Goal: Task Accomplishment & Management: Use online tool/utility

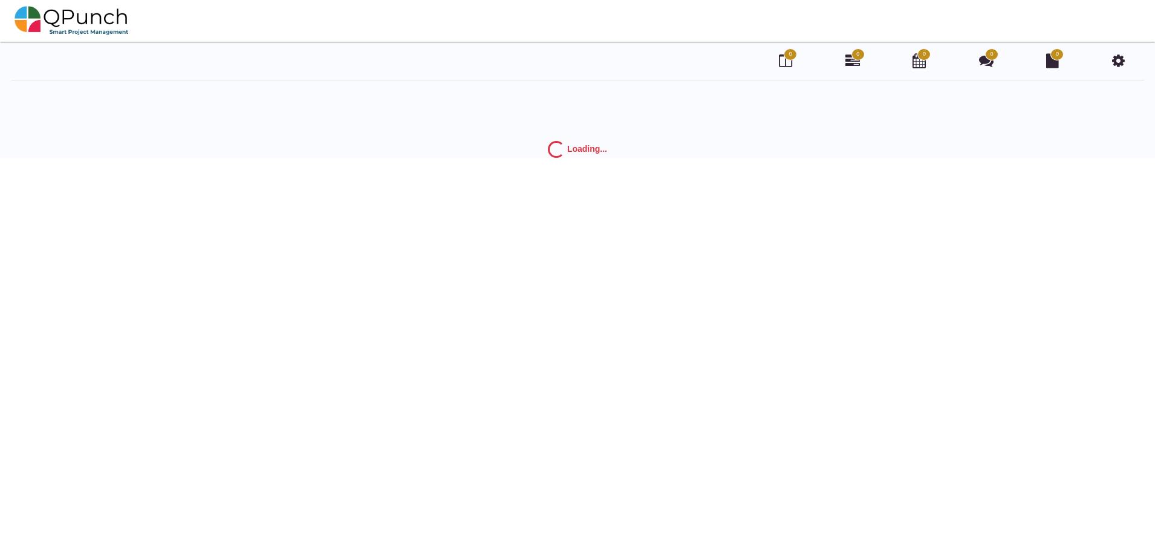
drag, startPoint x: 932, startPoint y: 0, endPoint x: 661, endPoint y: 107, distance: 290.8
click at [661, 107] on div "0 0 0 0 0 Loading..." at bounding box center [577, 104] width 1155 height 107
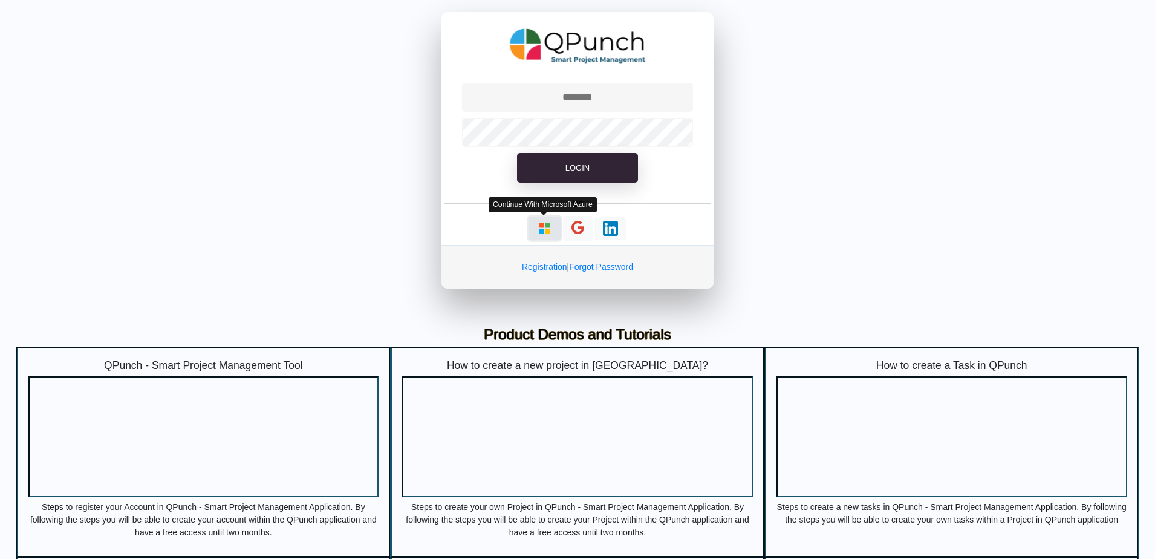
click at [543, 229] on img "button" at bounding box center [544, 228] width 15 height 15
type input "**********"
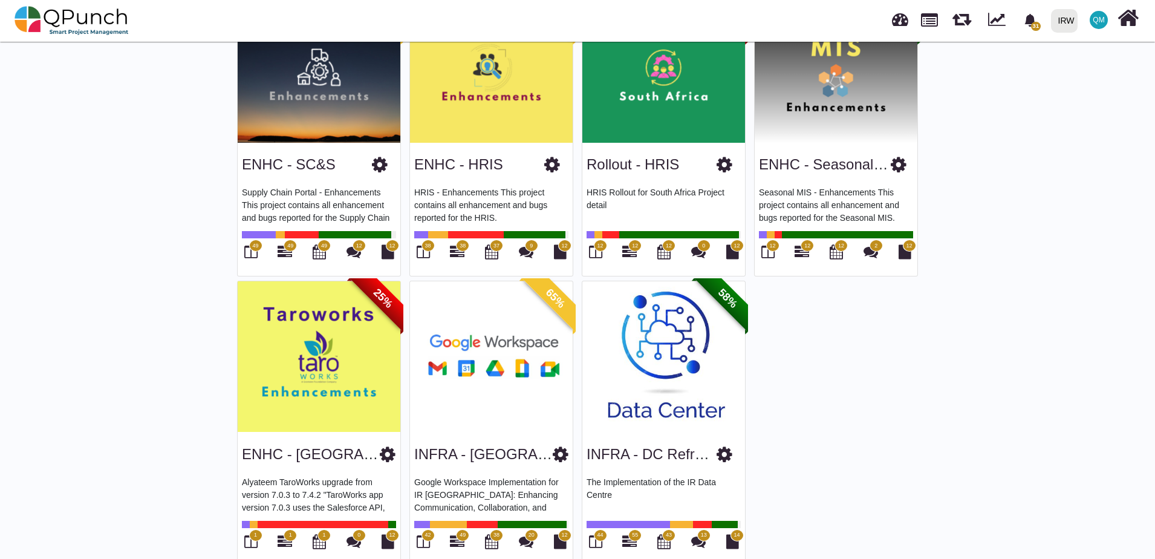
scroll to position [451, 0]
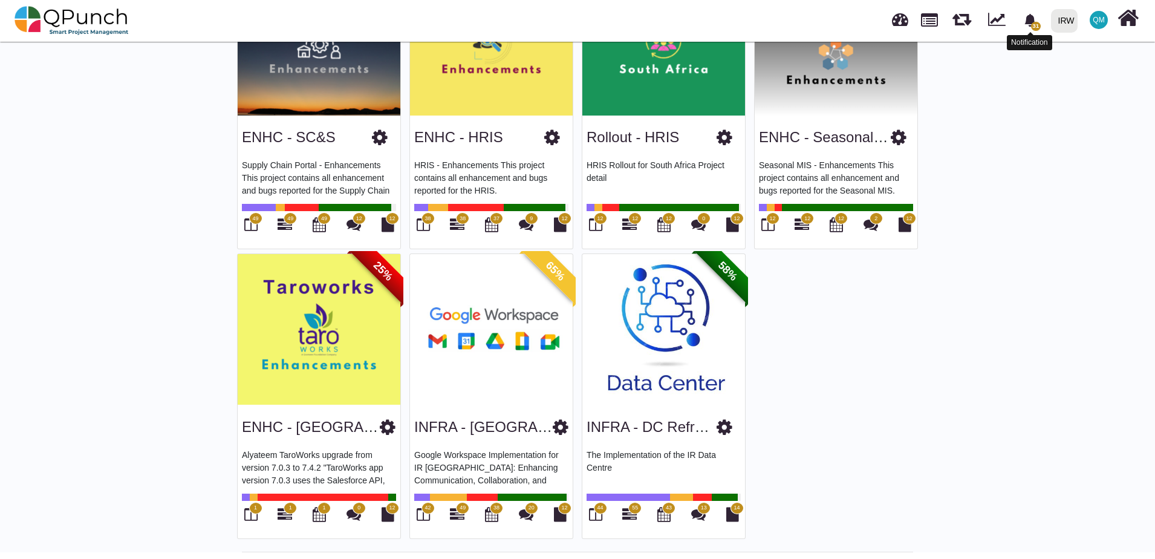
click at [1039, 21] on span "31" at bounding box center [1030, 20] width 21 height 21
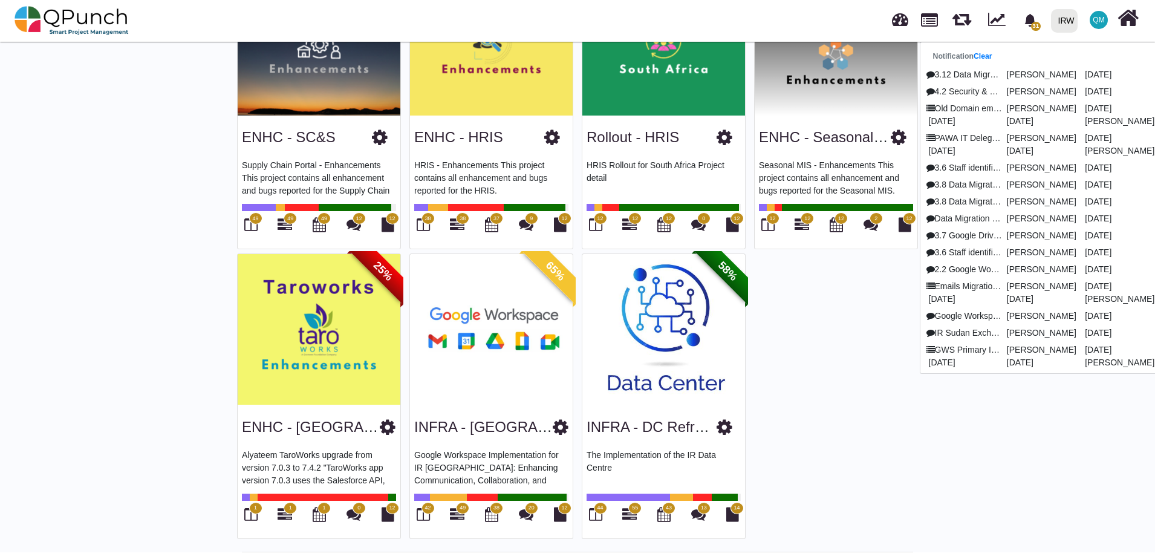
click at [844, 313] on div "96% DT - Digital Workplc IRW's implementation of Microsoft Intune for improved …" at bounding box center [578, 108] width 690 height 869
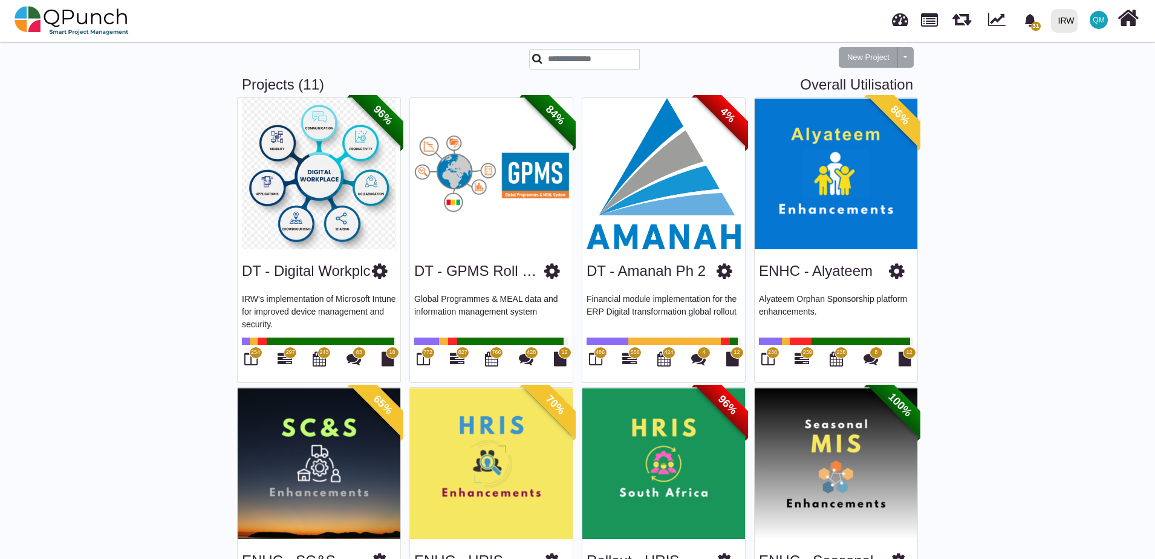
scroll to position [0, 0]
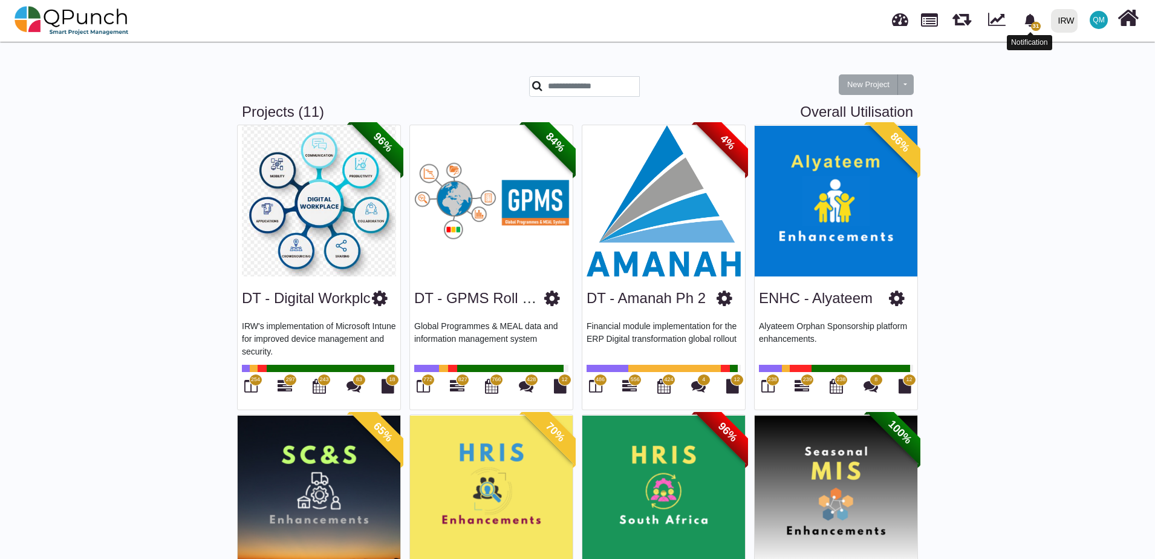
click at [1037, 21] on icon "bell fill" at bounding box center [1030, 20] width 13 height 13
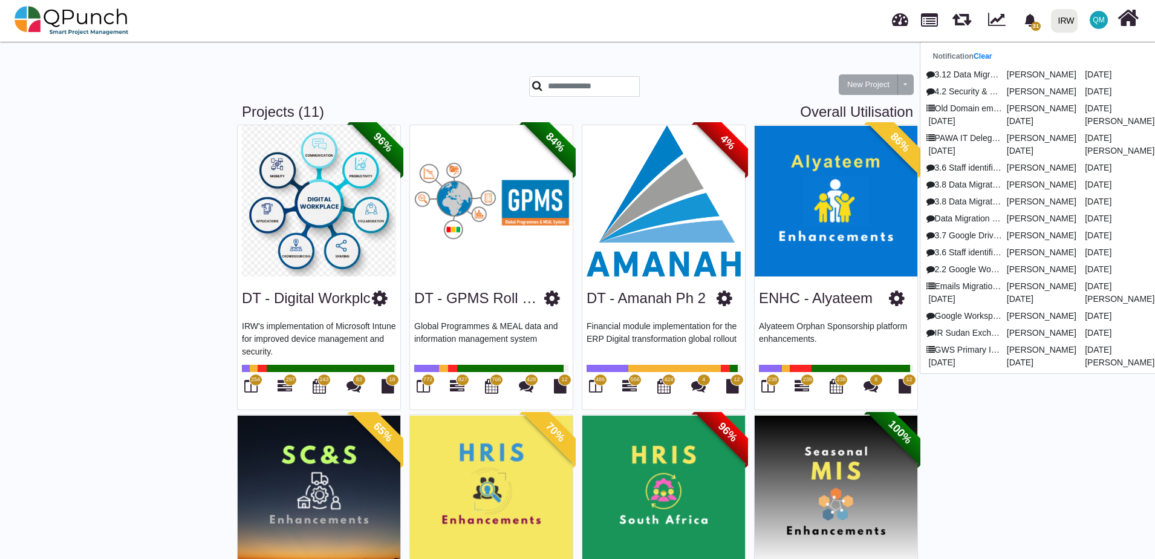
click at [1103, 22] on span "QM" at bounding box center [1098, 19] width 11 height 7
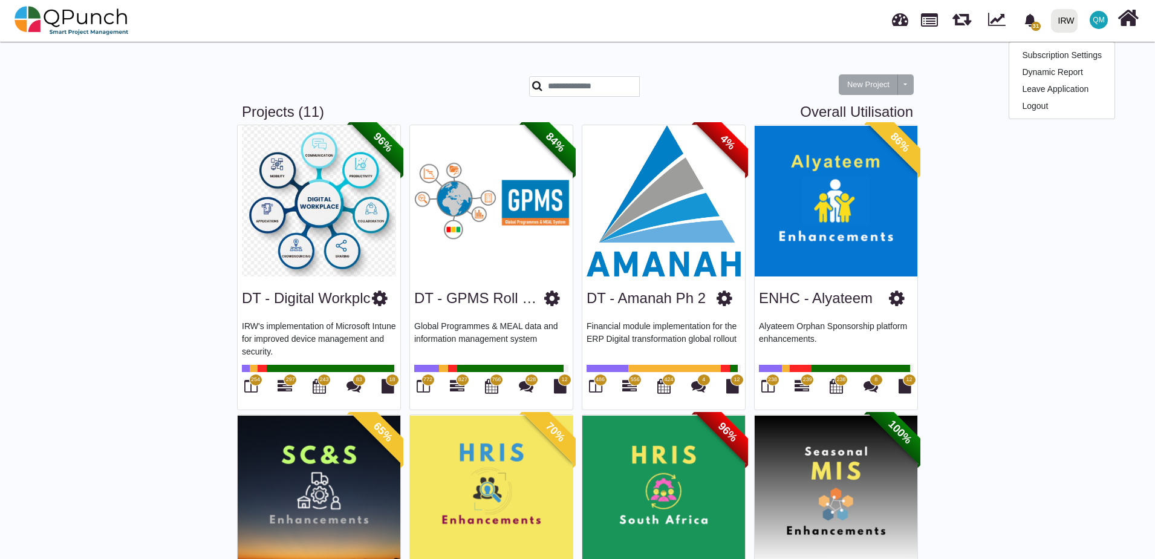
click at [1050, 224] on div "New Project Toggle dropdown New Project Wiz Projects (11) Overall Utilisation 9…" at bounding box center [577, 521] width 1155 height 964
click at [1095, 25] on span "QM" at bounding box center [1099, 20] width 18 height 18
click at [957, 65] on div "New Project Toggle dropdown New Project Wiz Projects (11) Overall Utilisation 9…" at bounding box center [577, 521] width 1155 height 964
click at [1028, 23] on icon "bell fill" at bounding box center [1030, 20] width 11 height 13
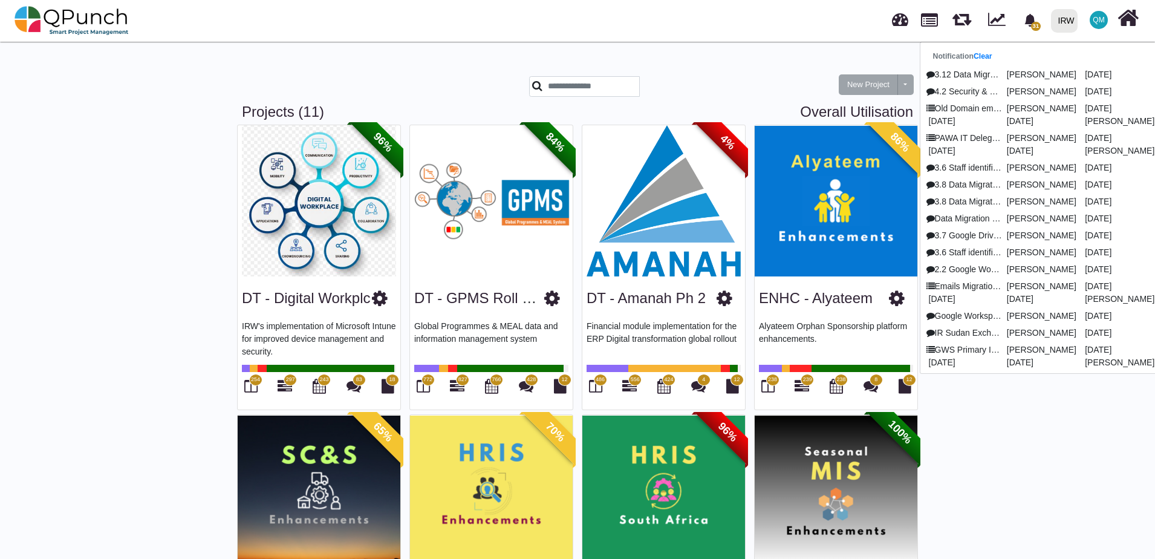
click at [1059, 451] on div "New Project Toggle dropdown New Project Wiz Projects (11) Overall Utilisation 9…" at bounding box center [577, 521] width 1155 height 964
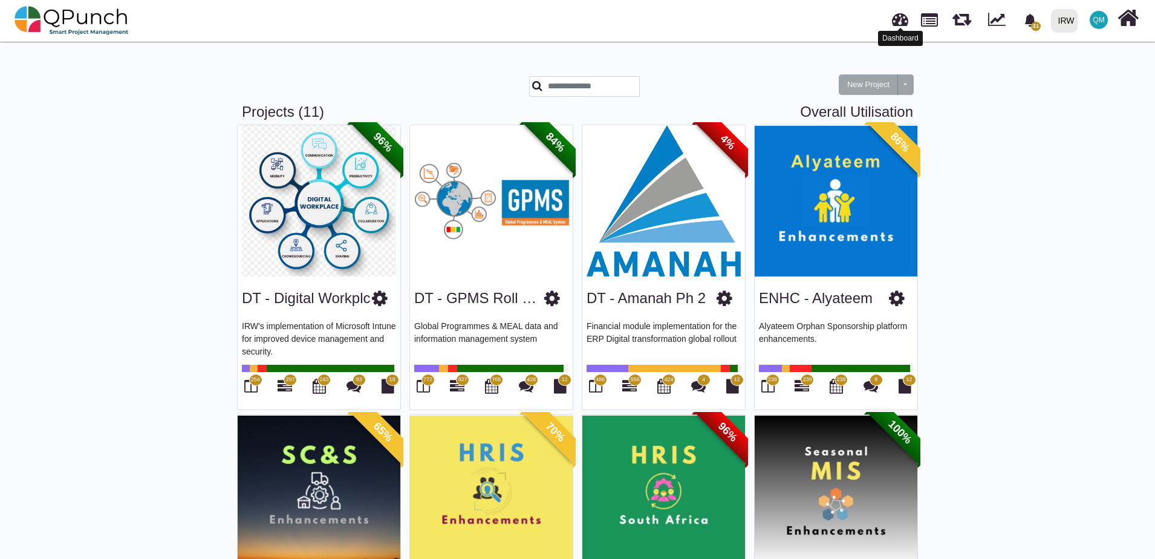
click at [907, 25] on link at bounding box center [900, 18] width 16 height 20
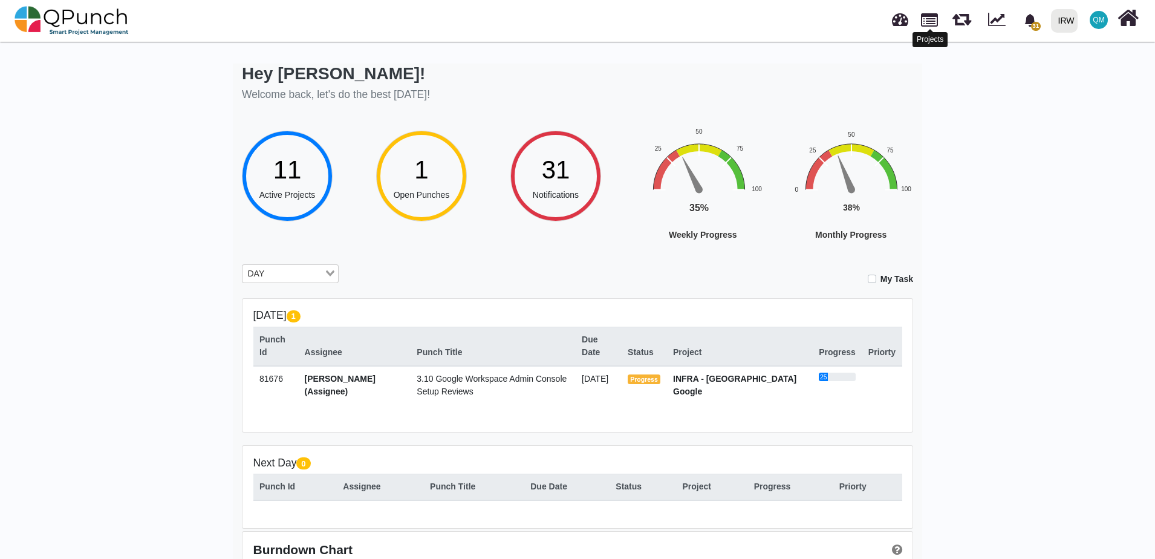
click at [936, 27] on link at bounding box center [929, 18] width 17 height 21
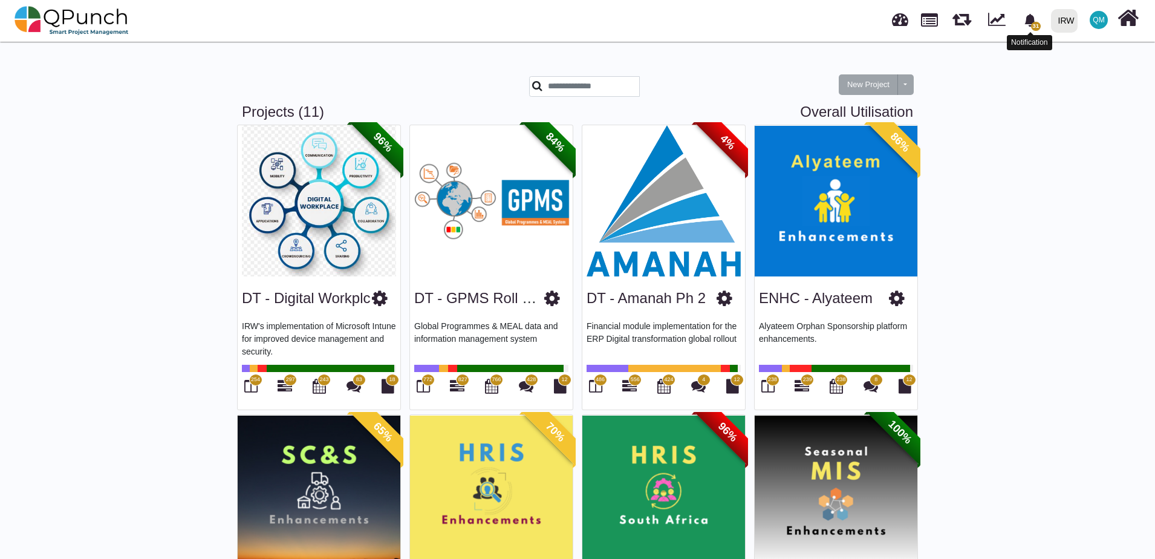
click at [1039, 24] on span "31" at bounding box center [1036, 26] width 10 height 9
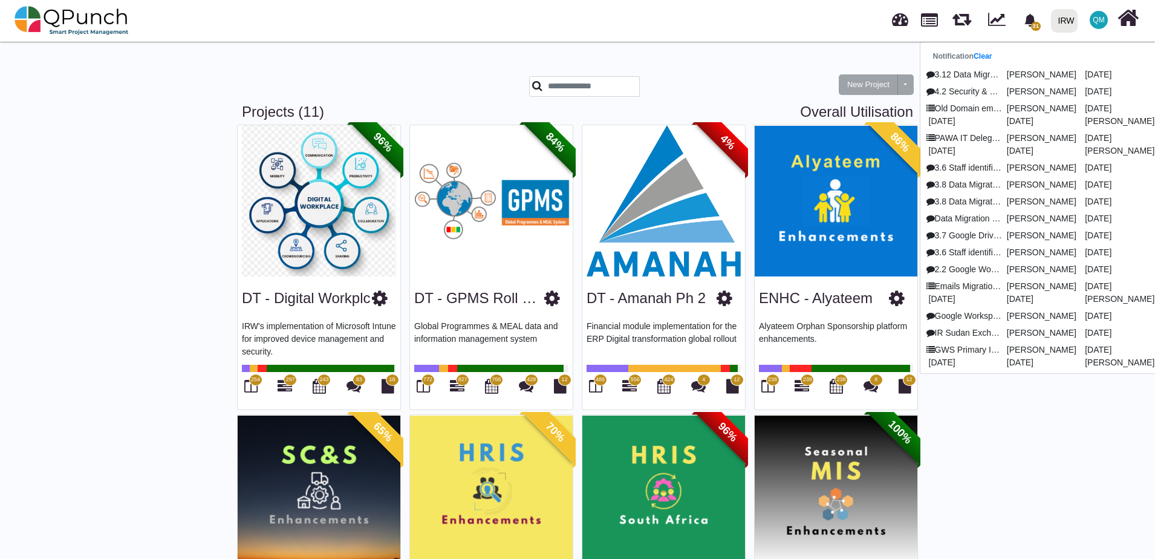
click at [1006, 444] on div "New Project Toggle dropdown New Project Wiz Projects (11) Overall Utilisation 9…" at bounding box center [577, 521] width 1155 height 964
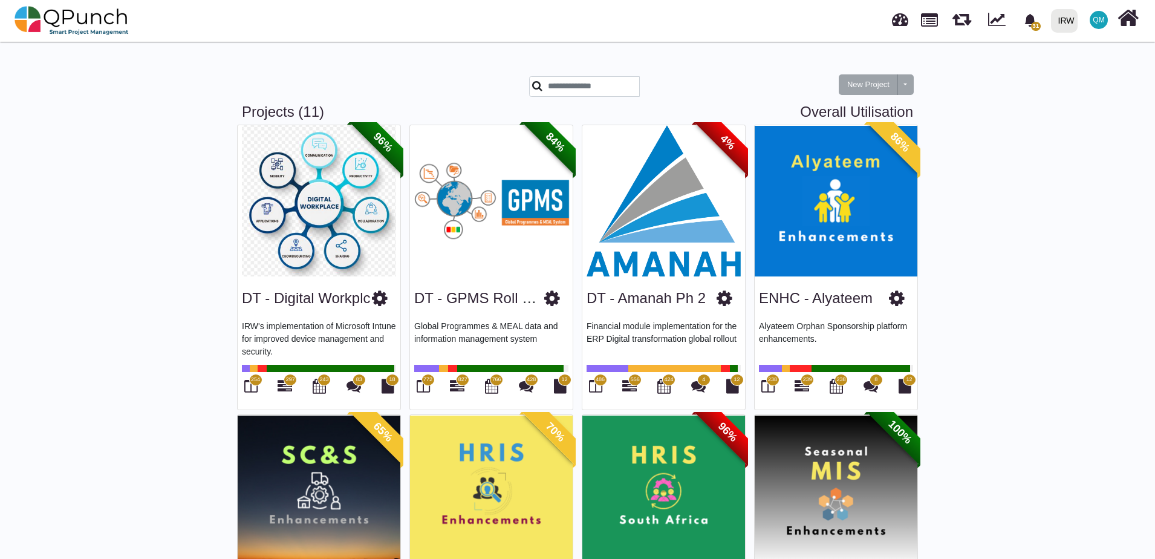
click at [1069, 30] on div "IRW" at bounding box center [1067, 20] width 16 height 21
click at [1068, 166] on div "New Project Toggle dropdown New Project Wiz Projects (11) Overall Utilisation 9…" at bounding box center [577, 521] width 1155 height 964
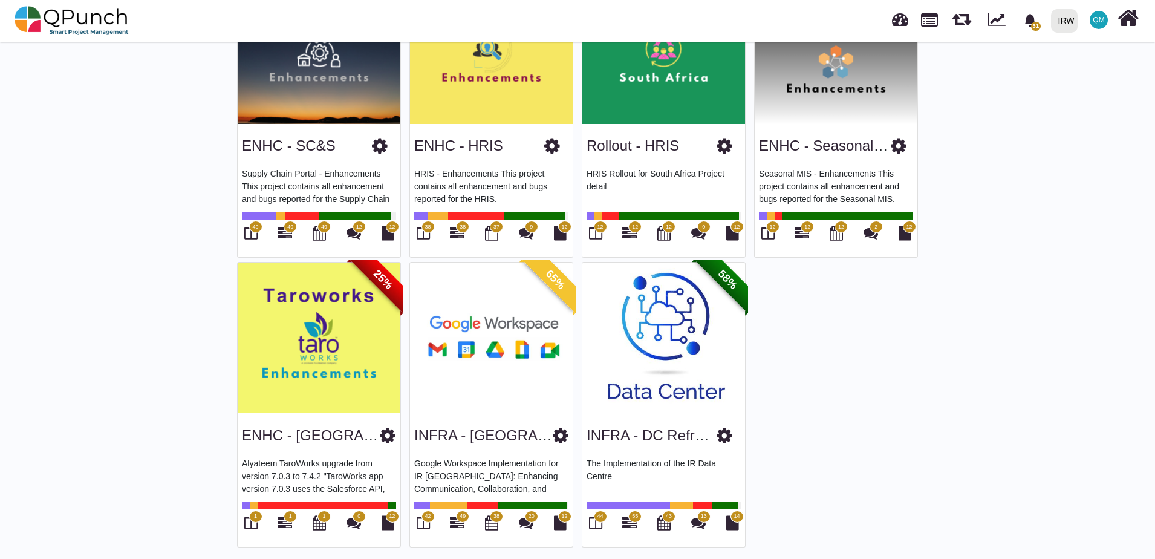
scroll to position [451, 0]
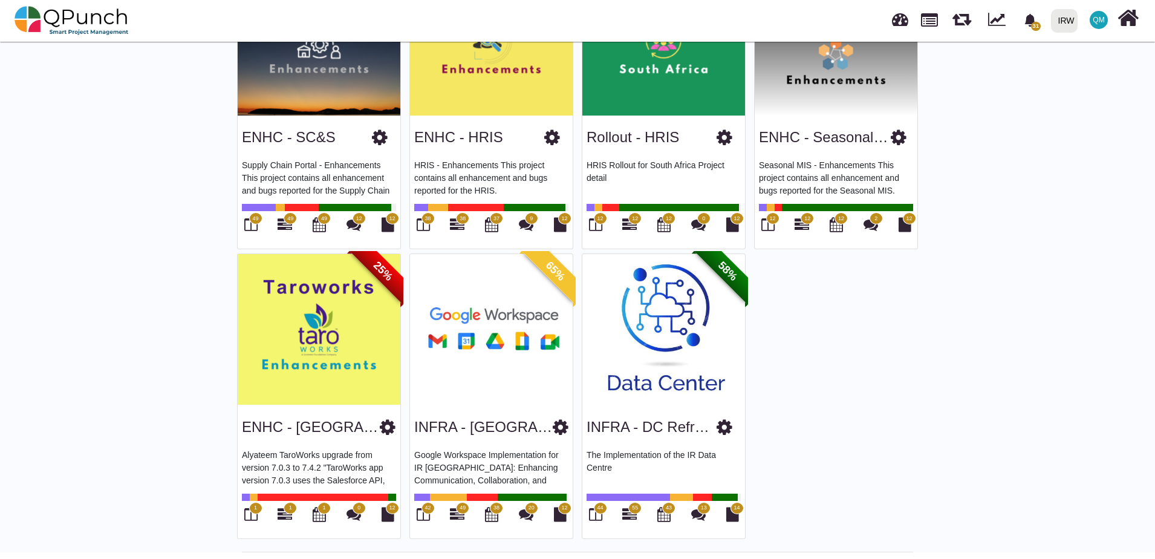
click at [497, 400] on img at bounding box center [491, 329] width 163 height 151
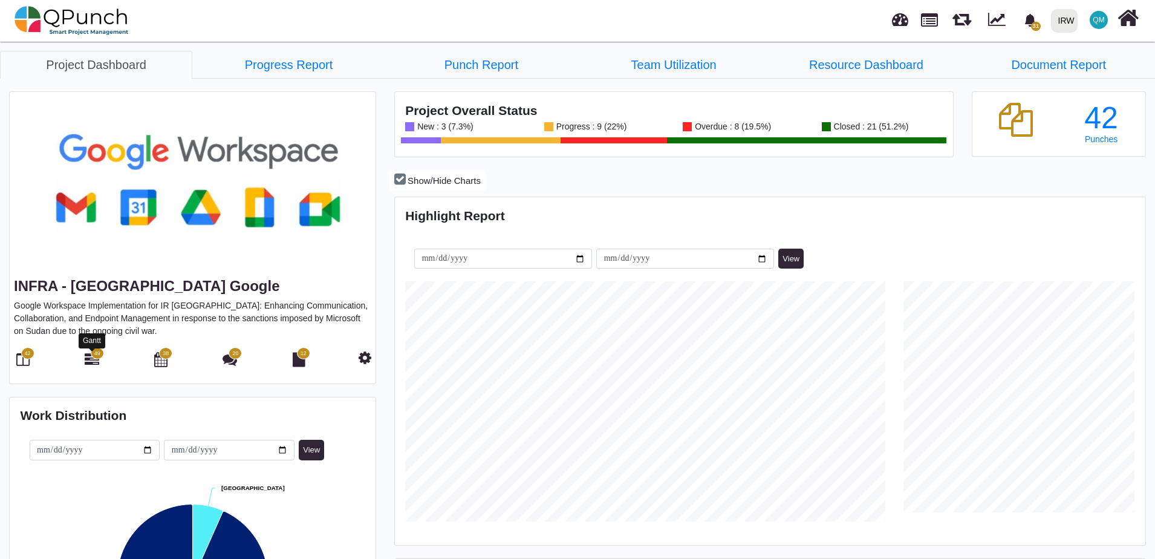
click at [96, 360] on icon at bounding box center [92, 359] width 15 height 15
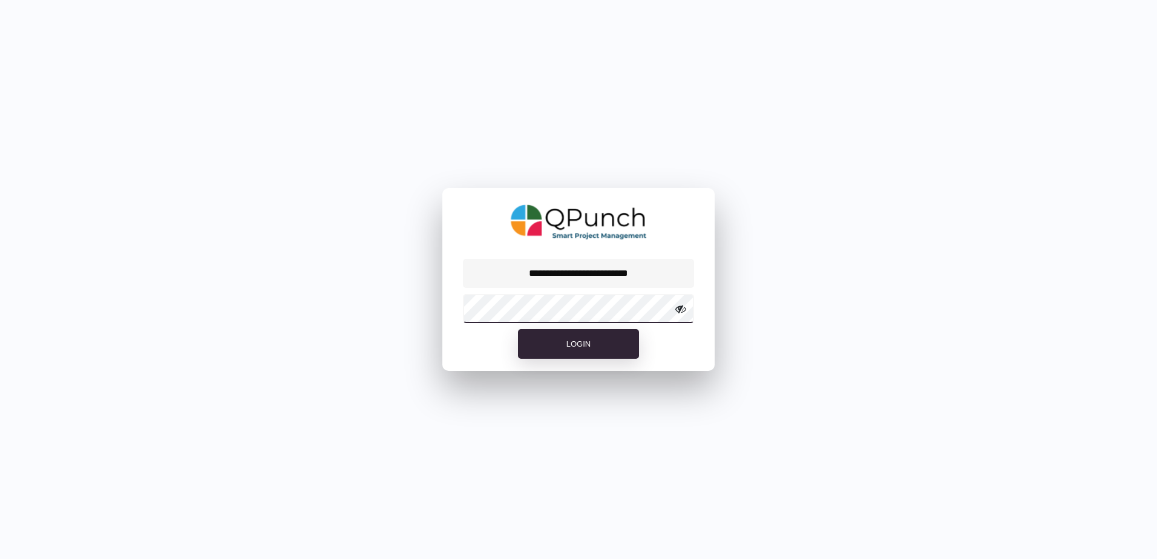
click at [518, 329] on button "Login" at bounding box center [578, 344] width 121 height 30
click at [676, 309] on icon at bounding box center [680, 309] width 11 height 11
click at [518, 329] on button "Login" at bounding box center [578, 344] width 121 height 30
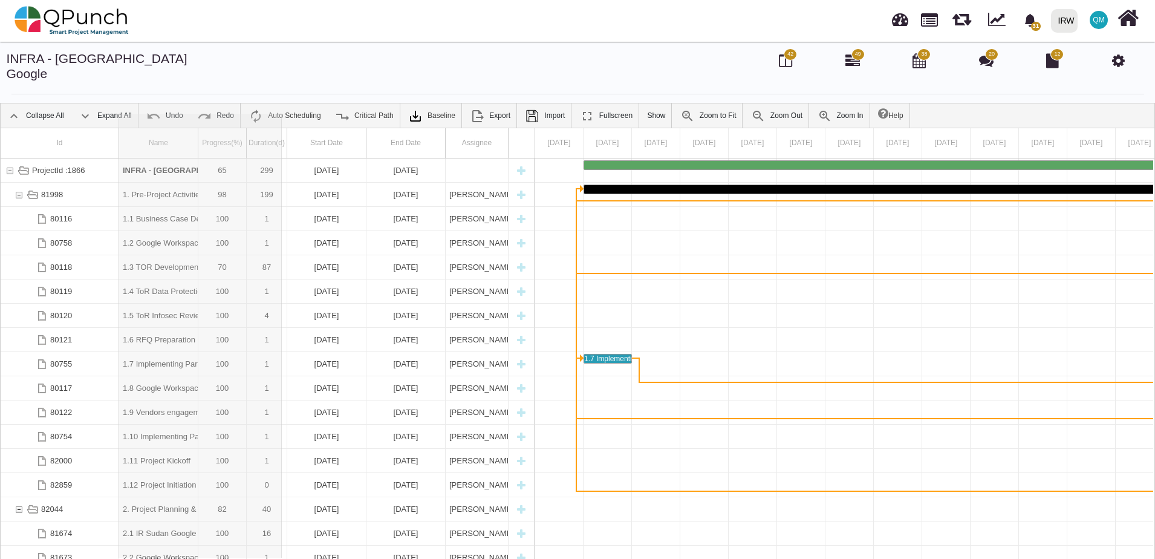
drag, startPoint x: 200, startPoint y: 129, endPoint x: 282, endPoint y: 129, distance: 81.7
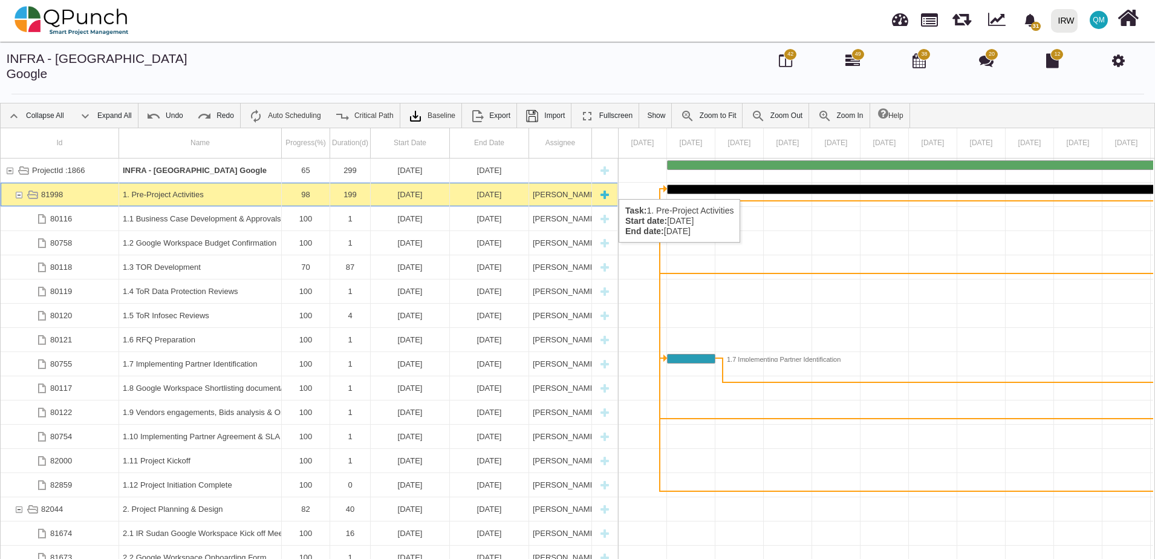
click at [168, 187] on div "1. Pre-Project Activities" at bounding box center [200, 195] width 155 height 24
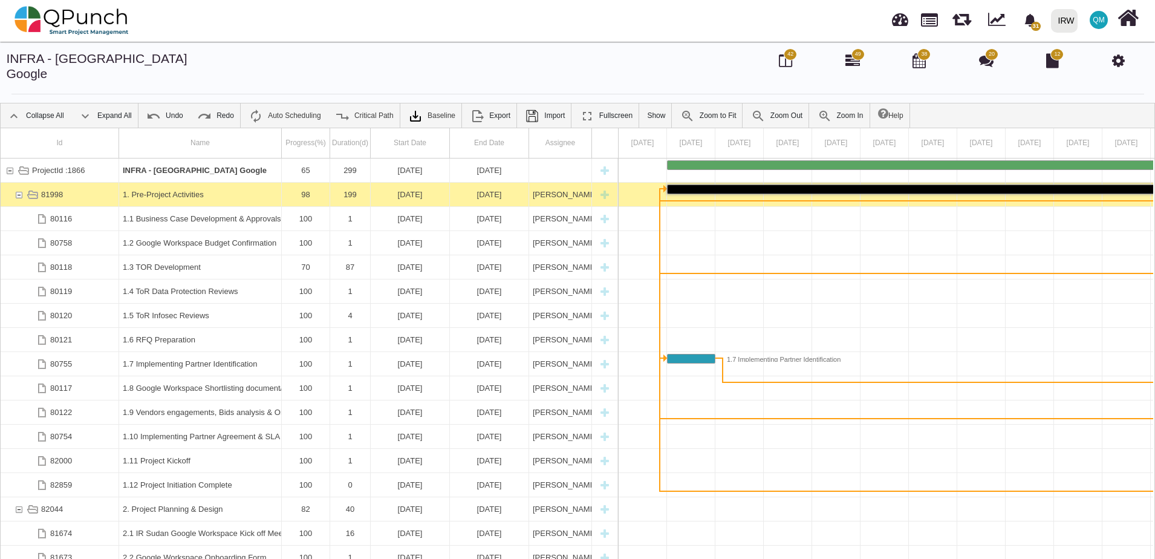
click at [168, 187] on div "1. Pre-Project Activities" at bounding box center [200, 195] width 155 height 24
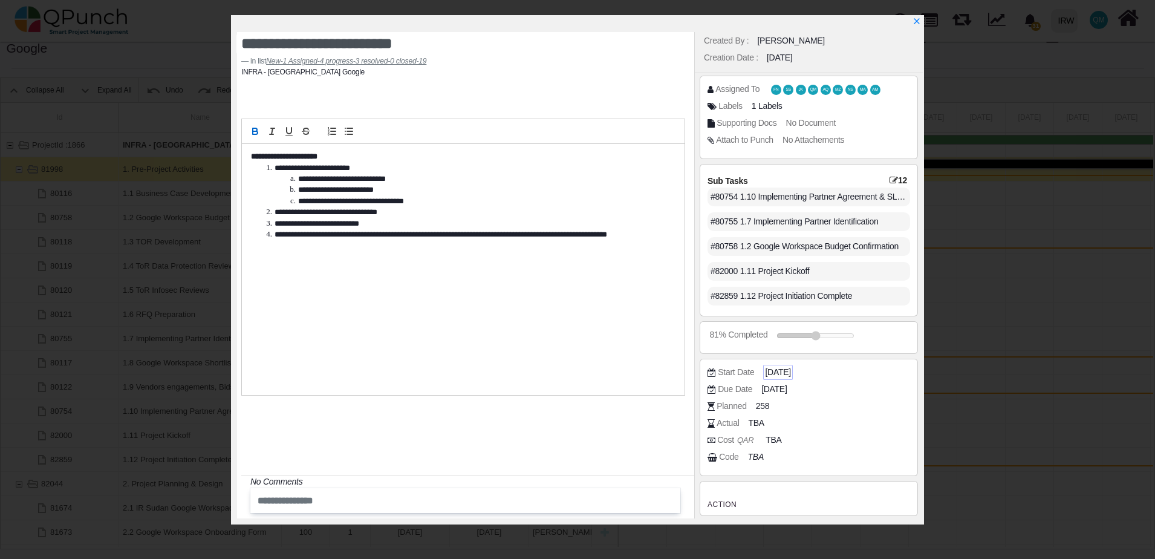
scroll to position [39, 0]
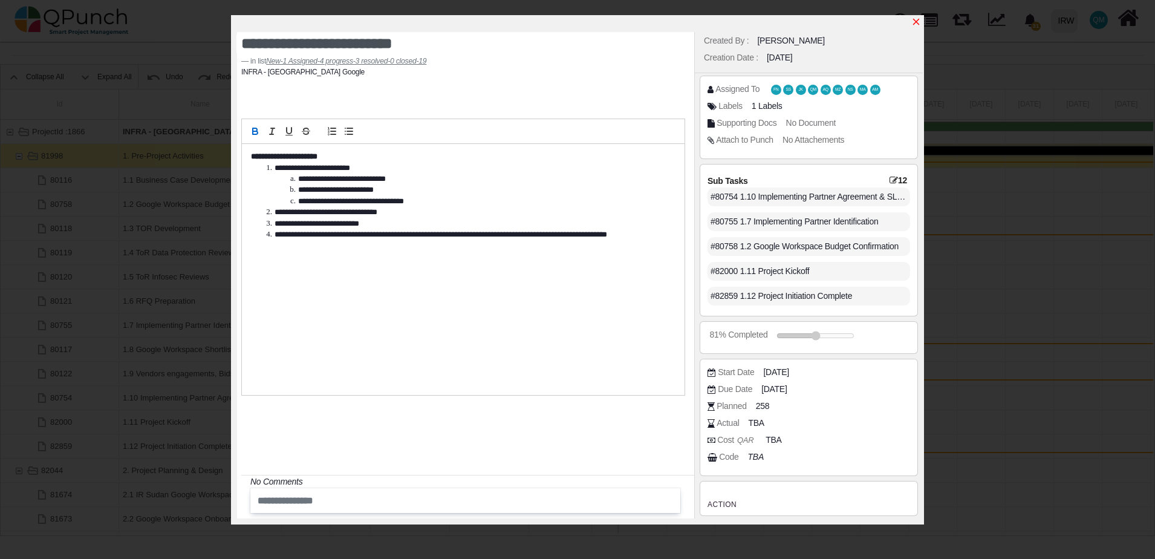
click at [917, 25] on icon "x" at bounding box center [917, 22] width 10 height 10
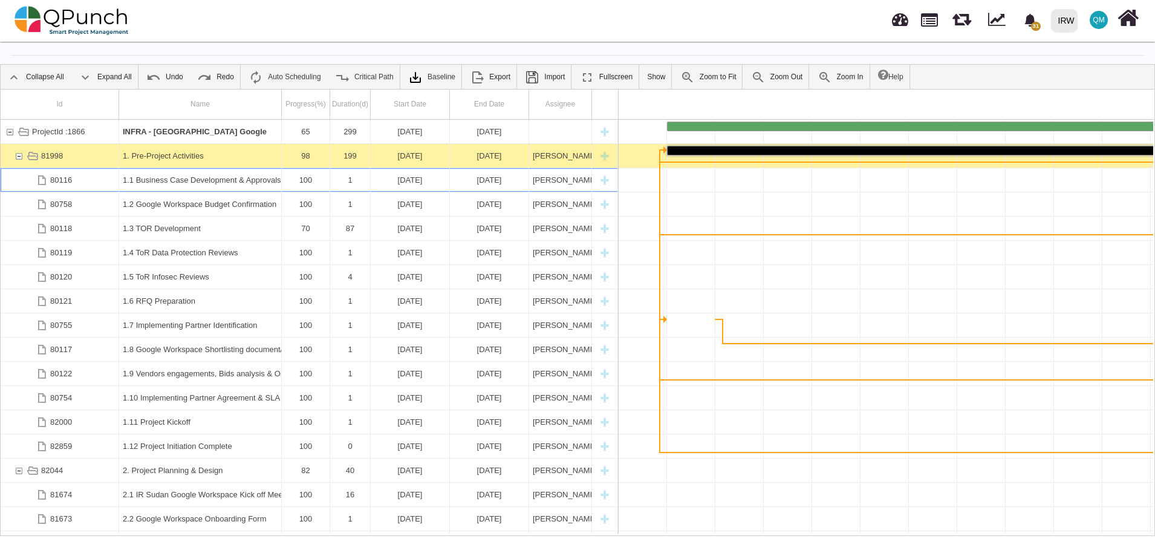
click at [182, 169] on div "1.1 Business Case Development & Approvals" at bounding box center [200, 180] width 155 height 24
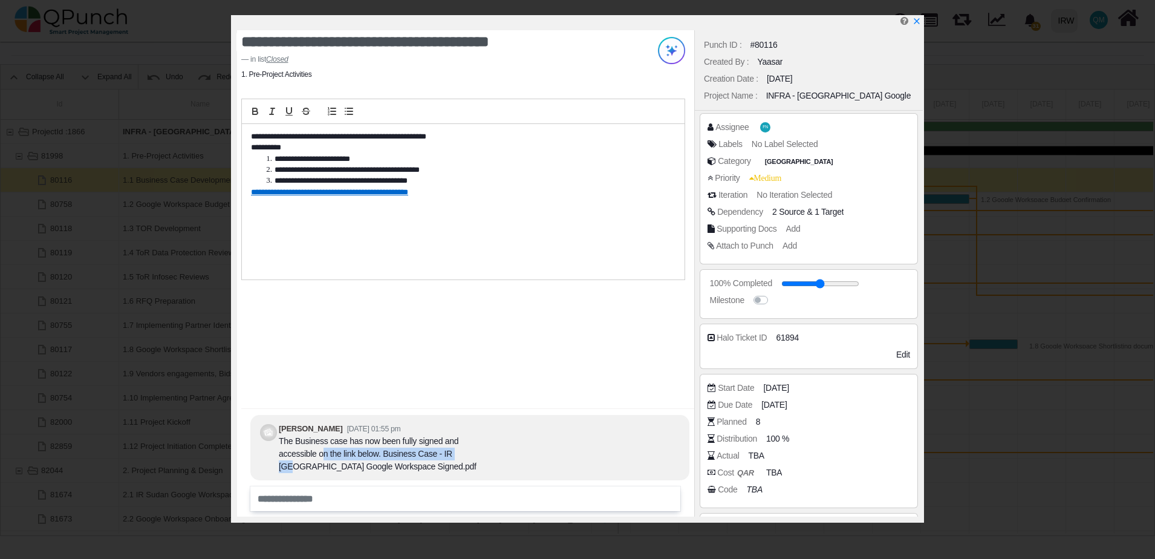
drag, startPoint x: 283, startPoint y: 456, endPoint x: 422, endPoint y: 456, distance: 138.5
click at [422, 456] on div "The Business case has now been fully signed and accessible on the link below. B…" at bounding box center [385, 454] width 212 height 38
drag, startPoint x: 303, startPoint y: 466, endPoint x: 366, endPoint y: 467, distance: 62.9
click at [366, 467] on div "The Business case has now been fully signed and accessible on the link below. B…" at bounding box center [385, 454] width 212 height 38
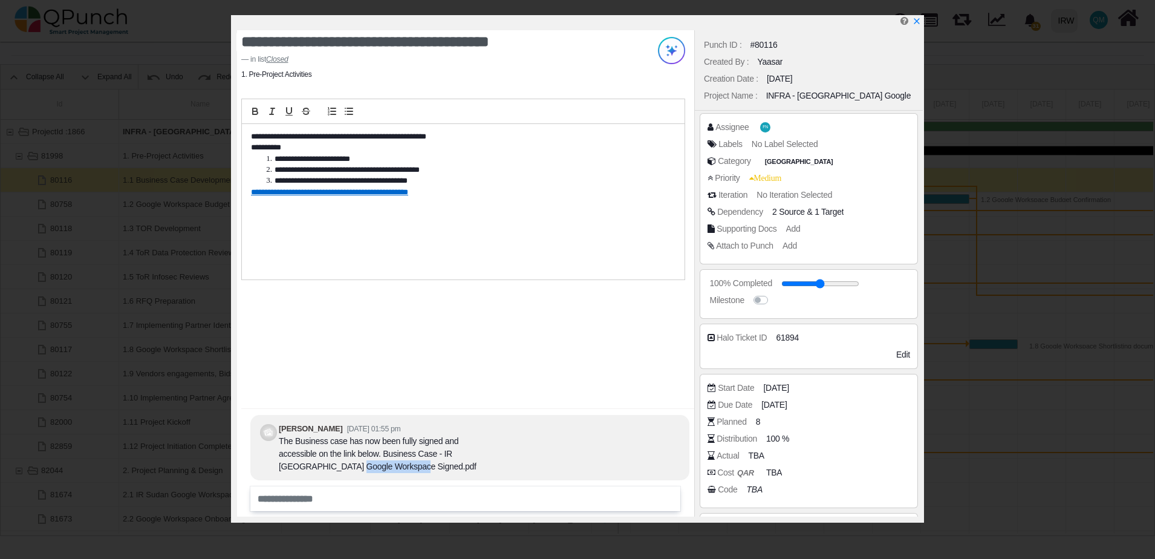
drag, startPoint x: 366, startPoint y: 467, endPoint x: 327, endPoint y: 468, distance: 38.7
click at [327, 468] on div "The Business case has now been fully signed and accessible on the link below. B…" at bounding box center [385, 454] width 212 height 38
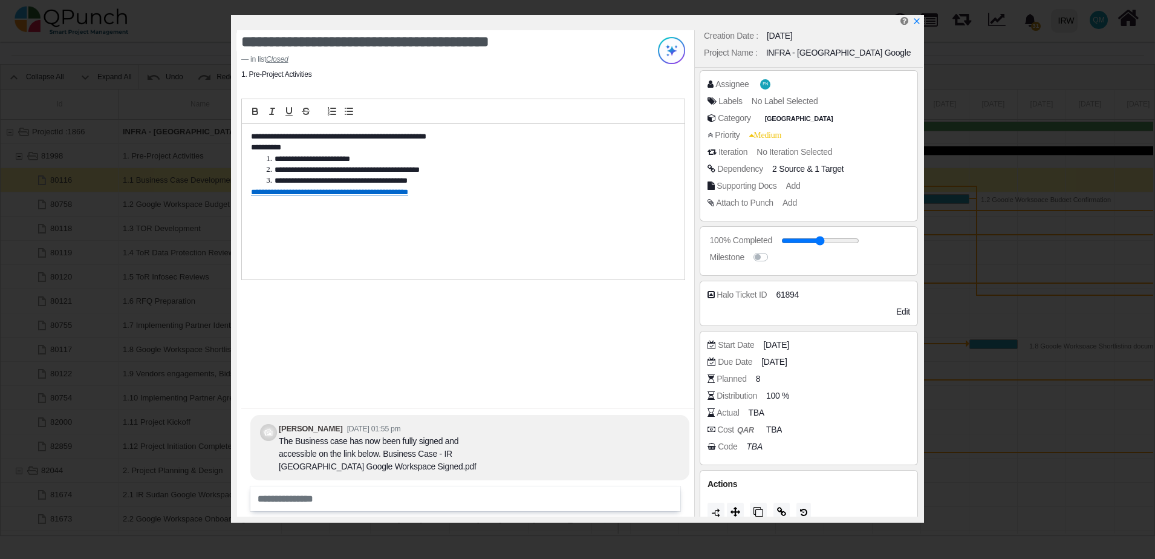
scroll to position [59, 0]
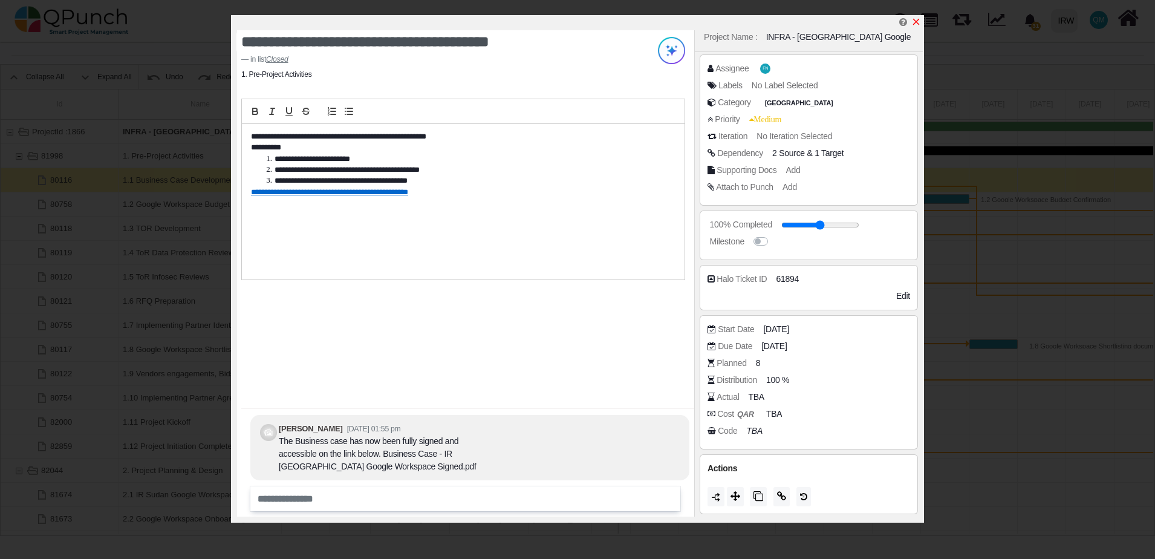
click at [918, 23] on icon "x" at bounding box center [917, 22] width 10 height 10
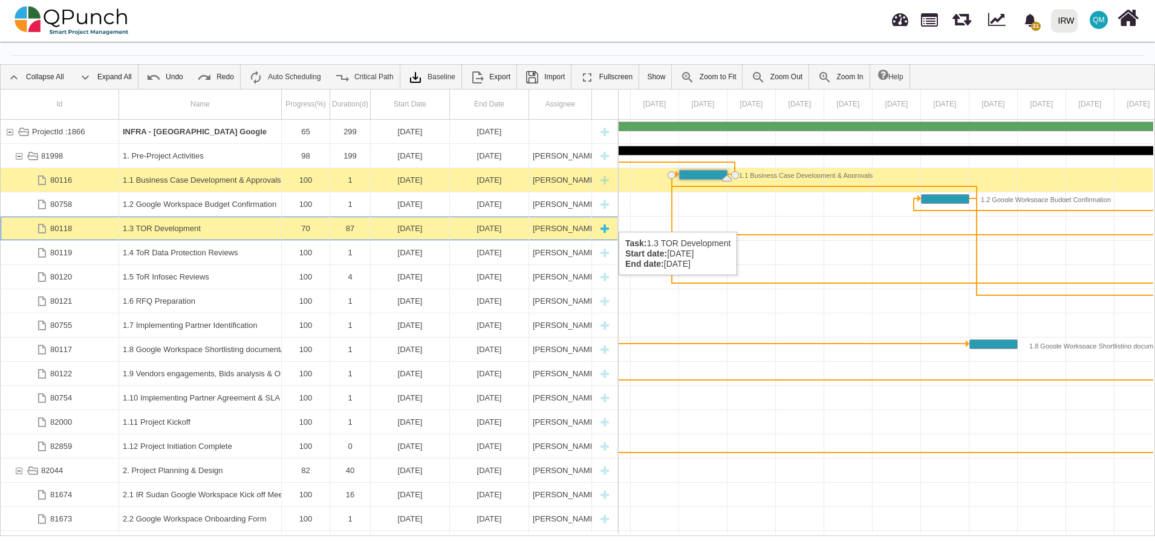
click at [181, 220] on div "1.3 TOR Development" at bounding box center [200, 229] width 155 height 24
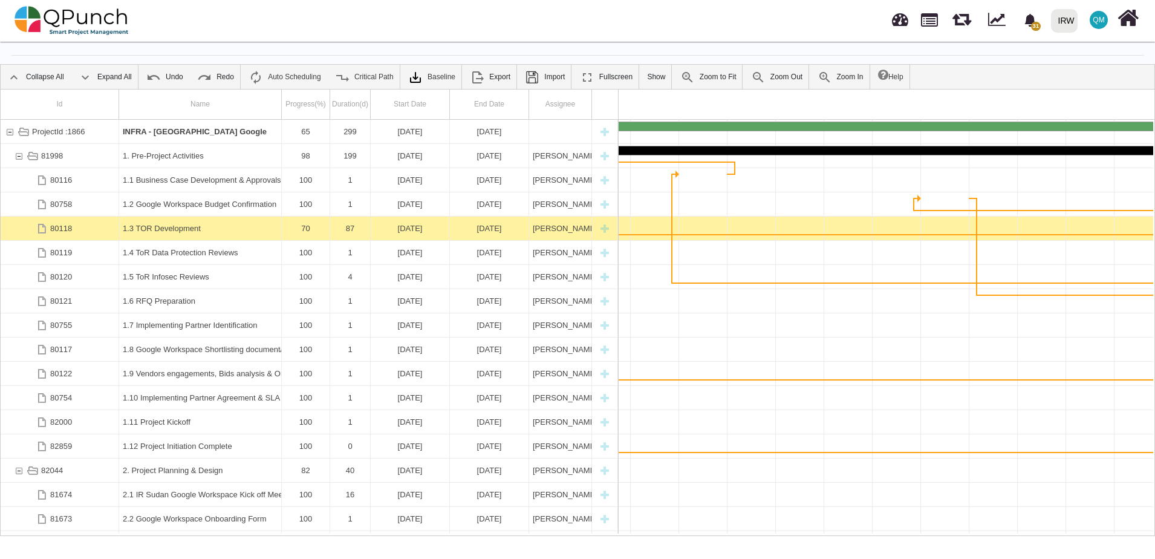
scroll to position [0, 1633]
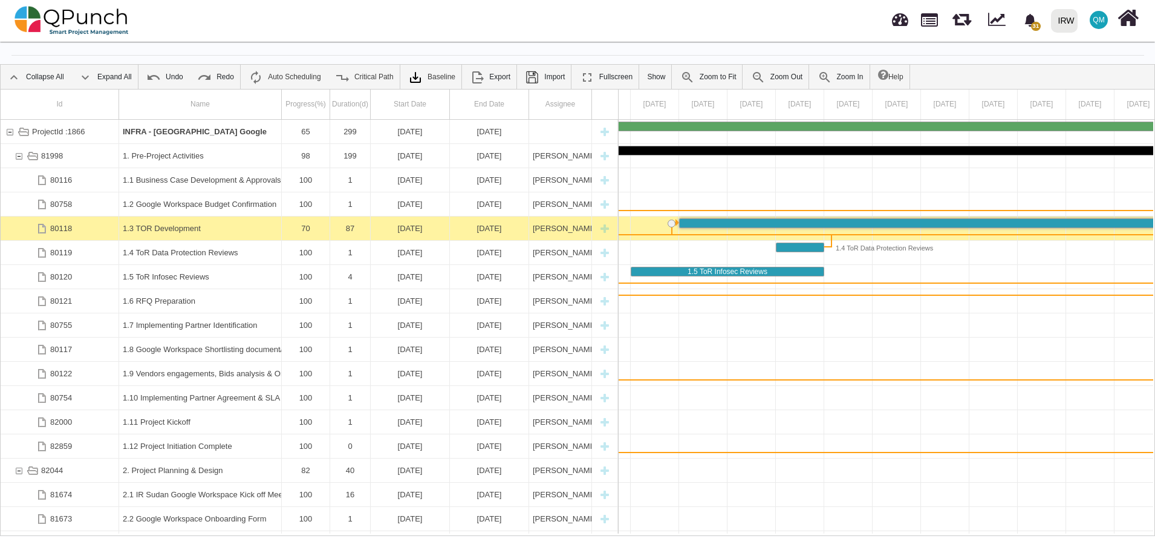
click at [181, 220] on div "1.3 TOR Development" at bounding box center [200, 229] width 155 height 24
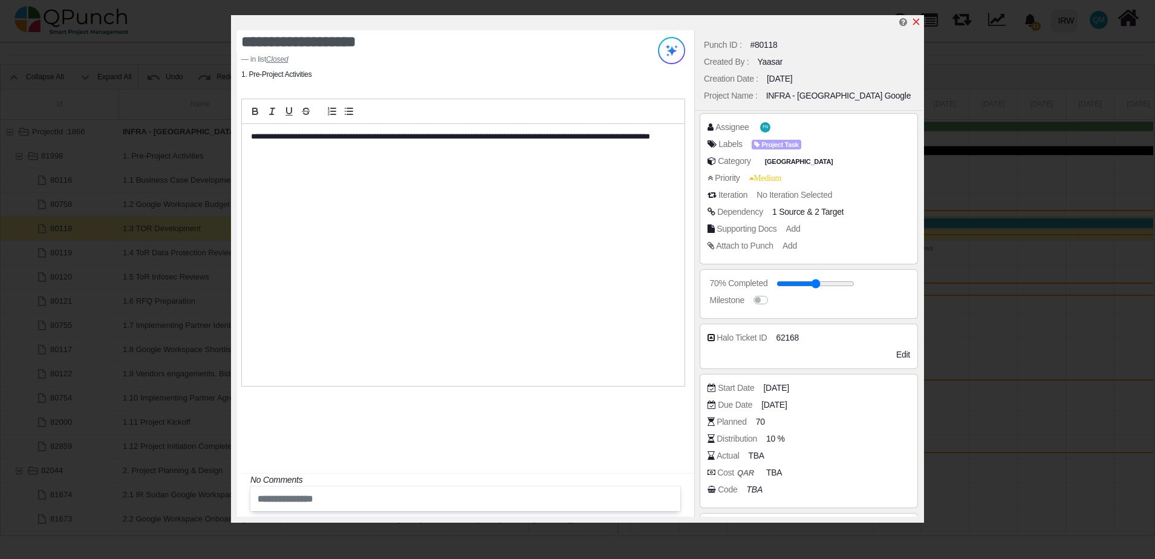
click at [919, 25] on icon "x" at bounding box center [917, 22] width 10 height 10
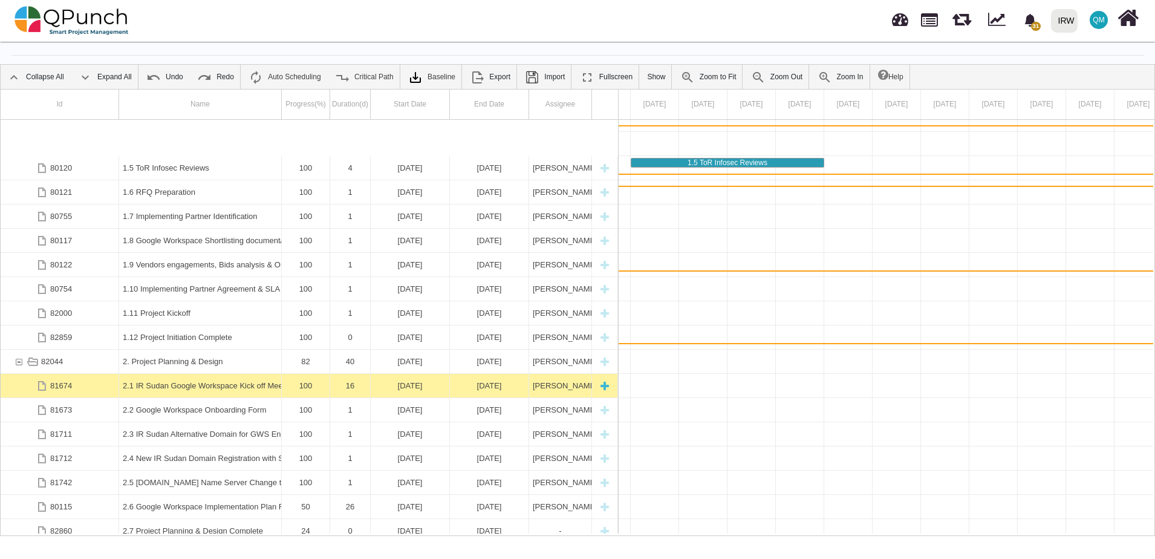
scroll to position [218, 0]
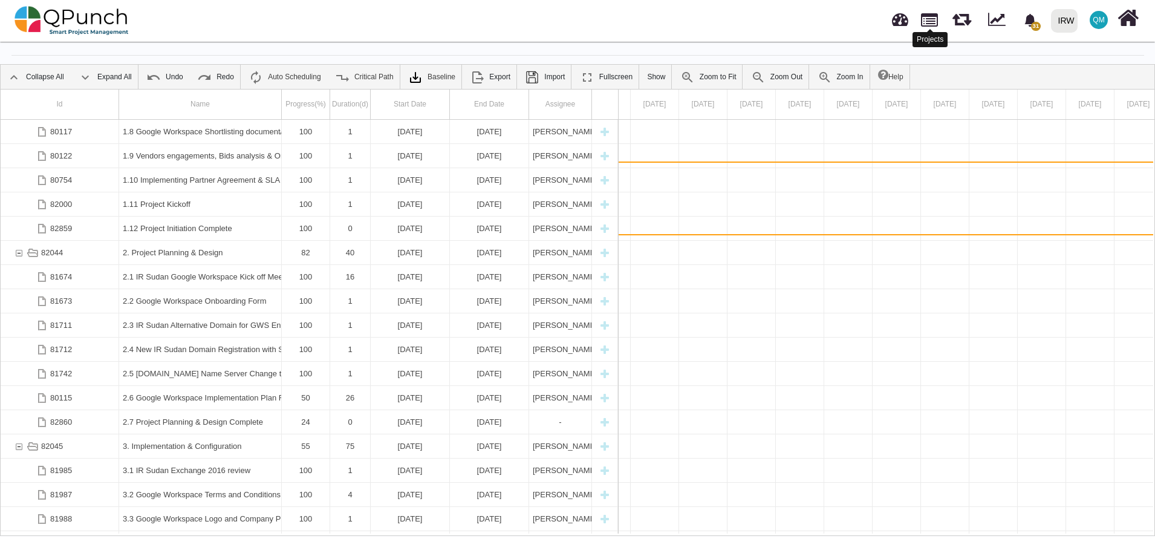
click at [933, 16] on link at bounding box center [929, 18] width 17 height 21
